Goal: Navigation & Orientation: Find specific page/section

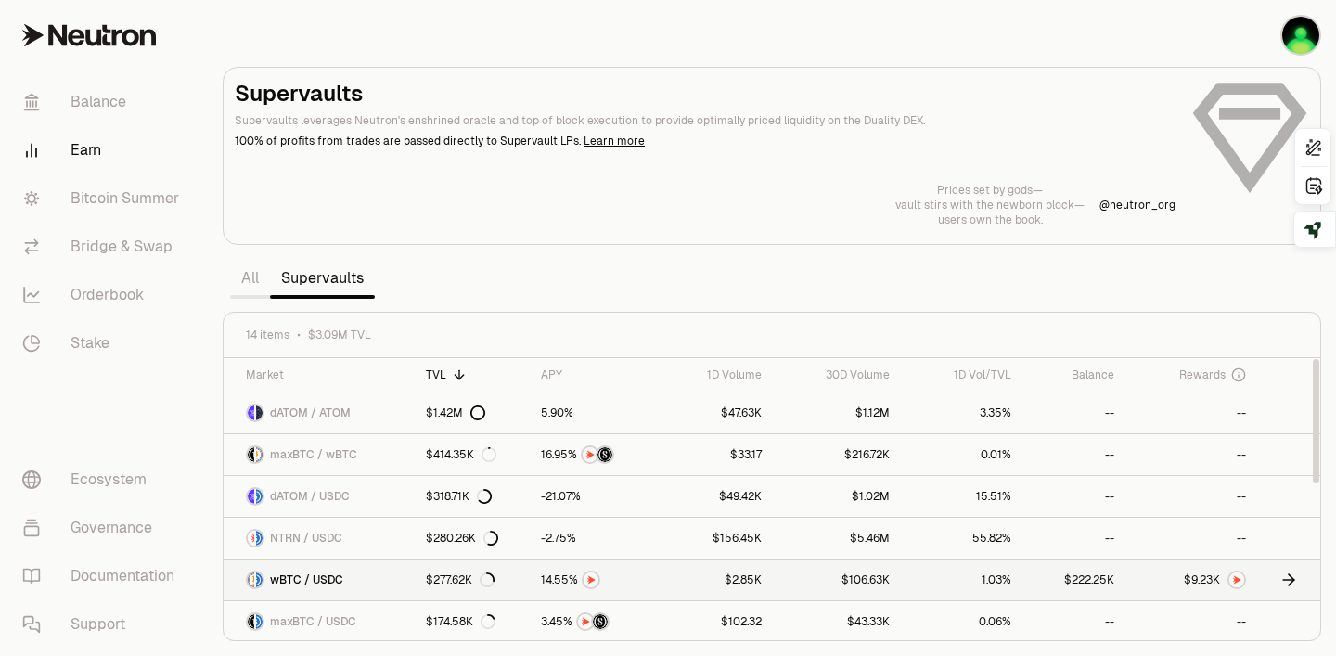
click at [1220, 582] on div at bounding box center [1215, 579] width 62 height 19
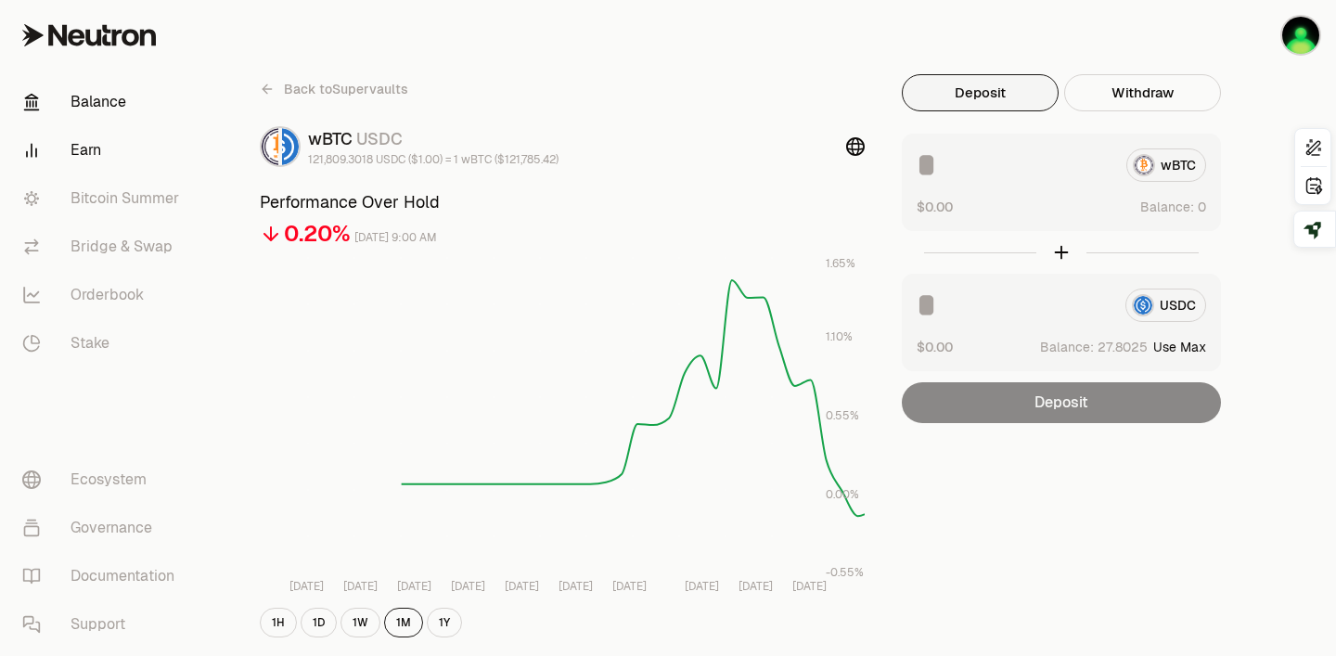
click at [70, 96] on link "Balance" at bounding box center [103, 102] width 193 height 48
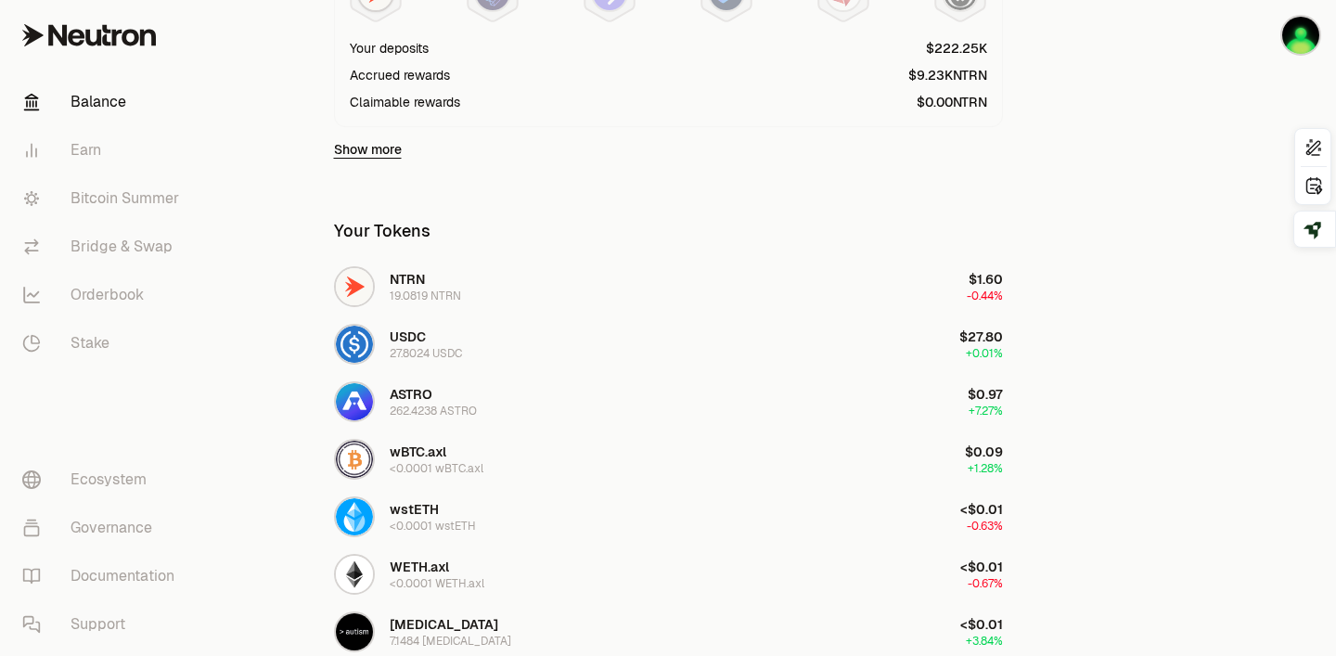
scroll to position [223, 0]
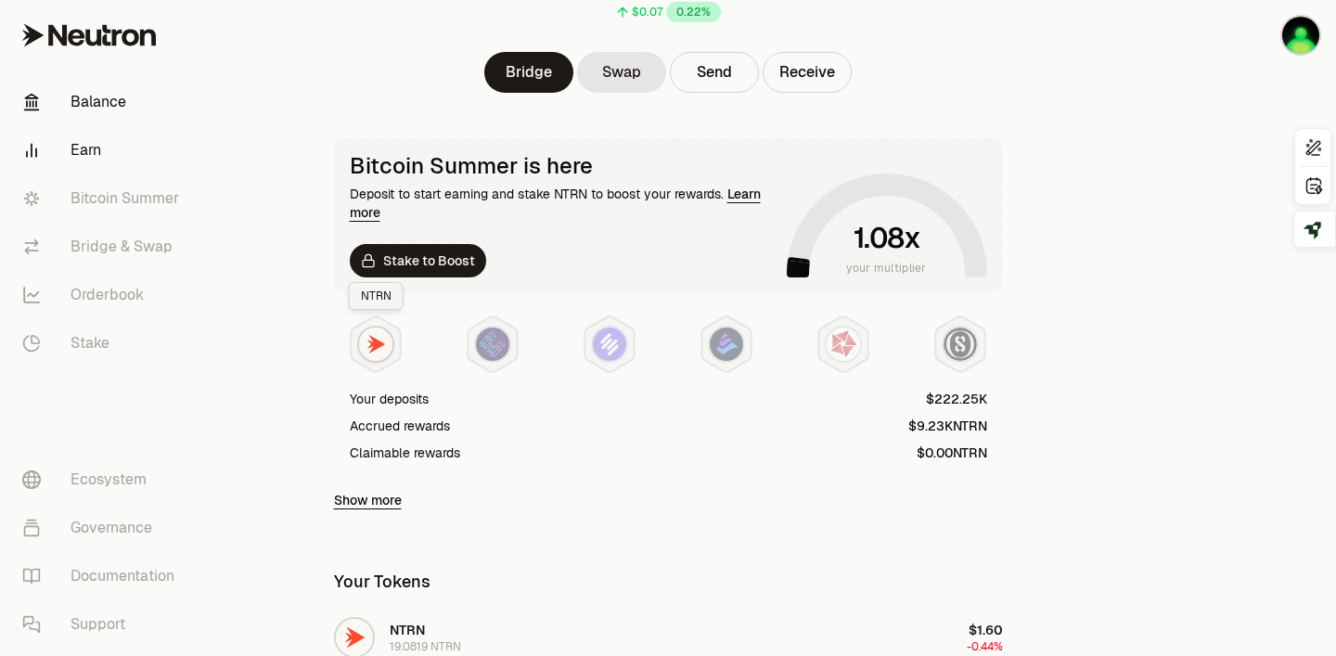
click at [77, 160] on link "Earn" at bounding box center [103, 150] width 193 height 48
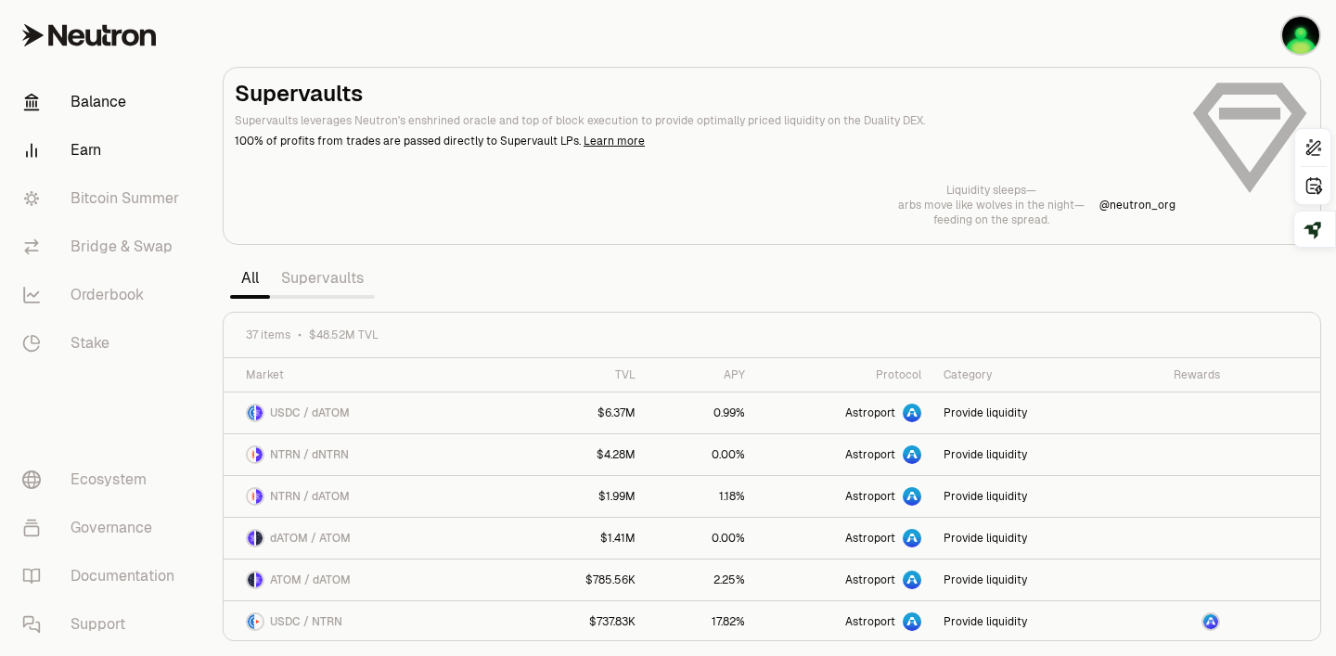
click at [109, 89] on link "Balance" at bounding box center [103, 102] width 193 height 48
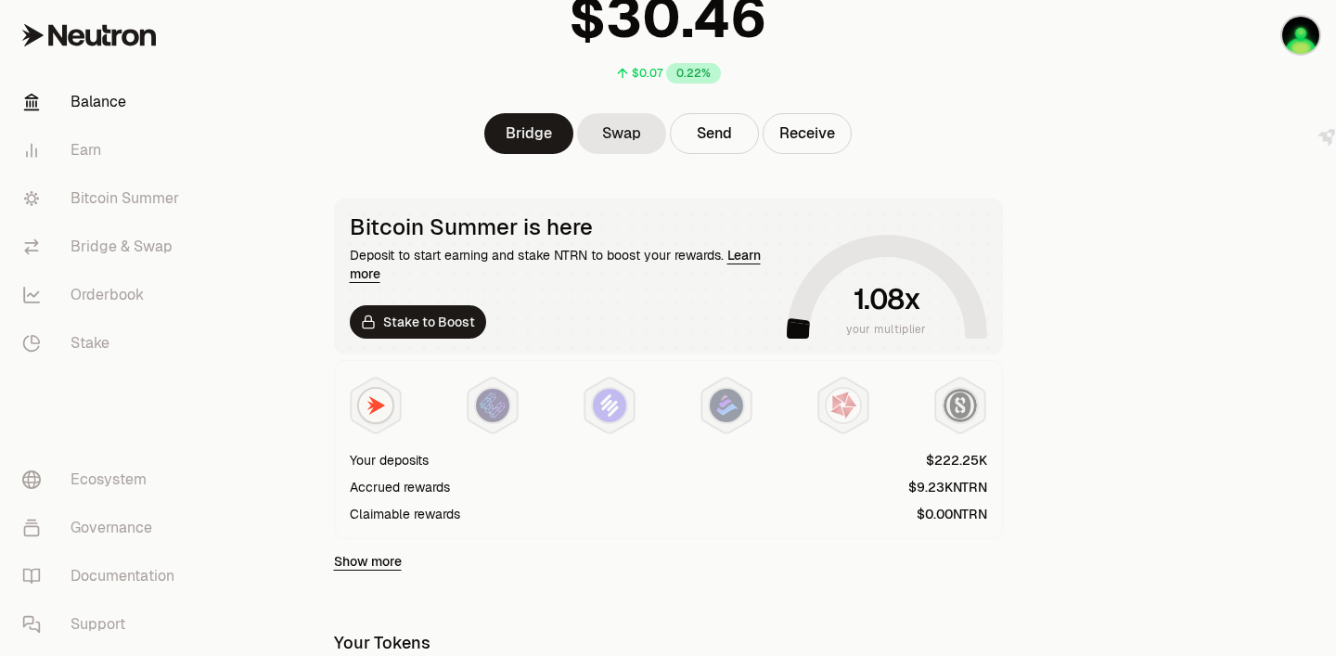
scroll to position [202, 0]
